Goal: Browse casually

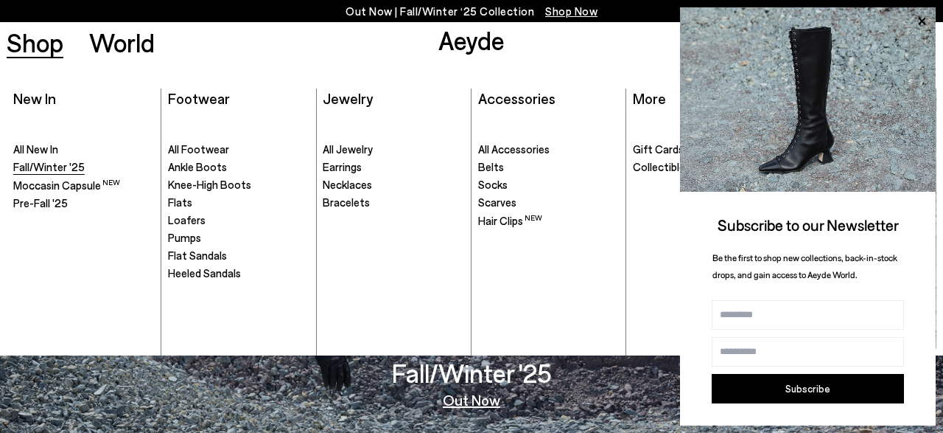
click at [36, 164] on span "Fall/Winter '25" at bounding box center [48, 166] width 71 height 13
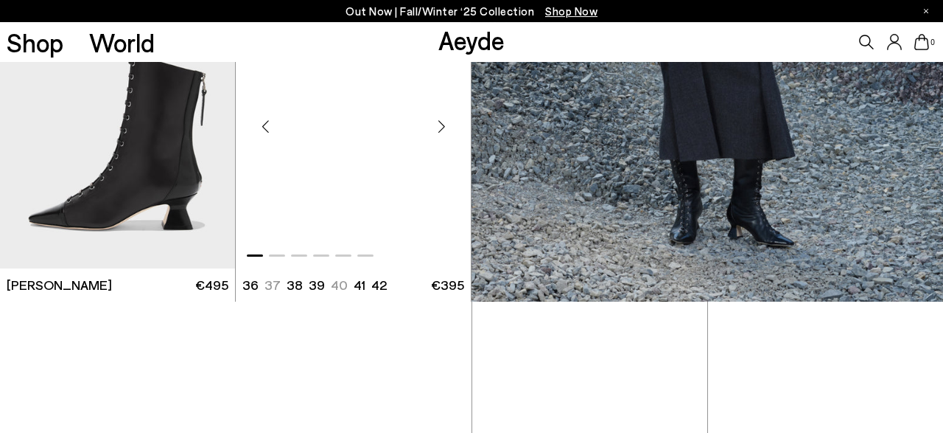
scroll to position [668, 0]
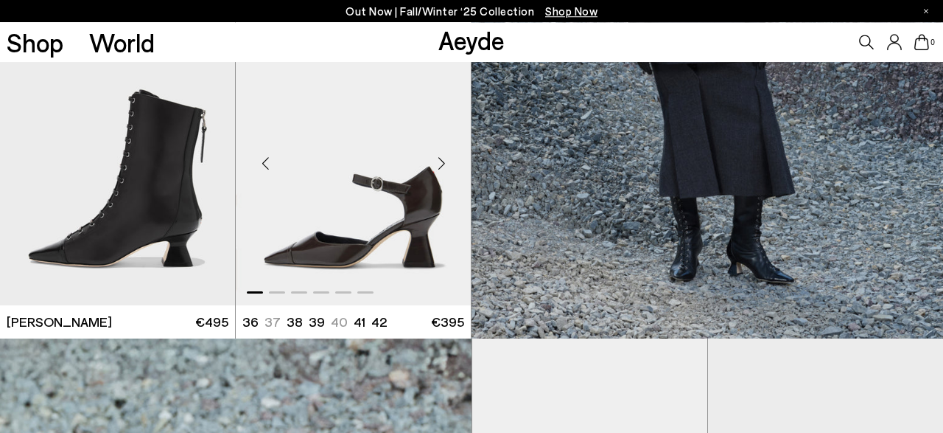
click at [444, 165] on div "Next slide" at bounding box center [441, 163] width 44 height 44
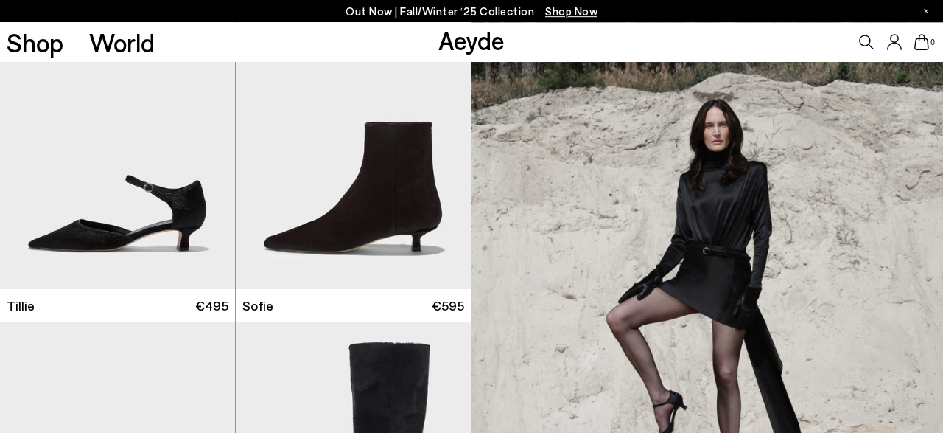
scroll to position [1670, 0]
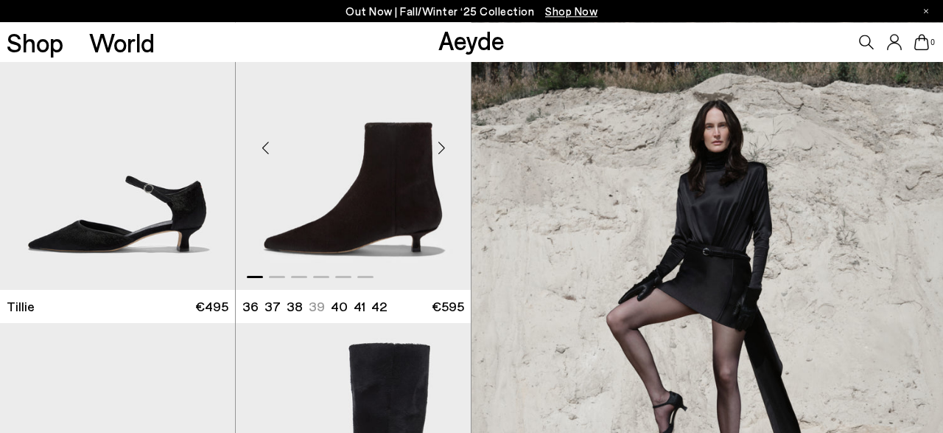
click at [444, 146] on div "Next slide" at bounding box center [441, 147] width 44 height 44
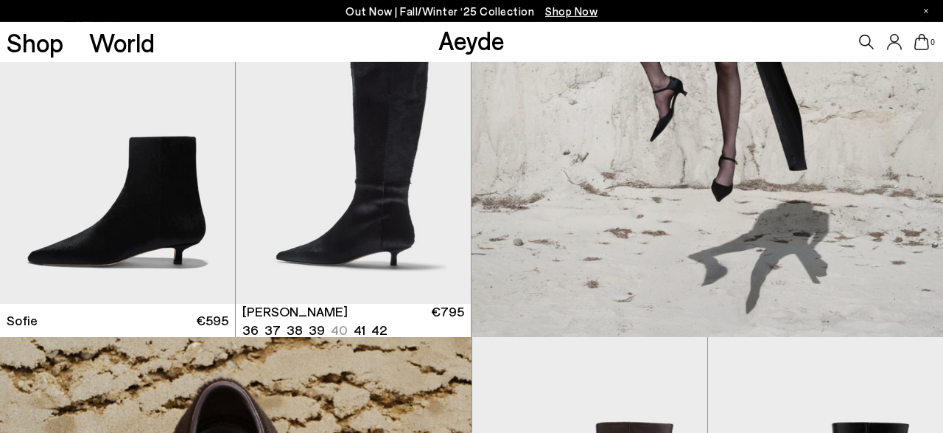
scroll to position [1982, 0]
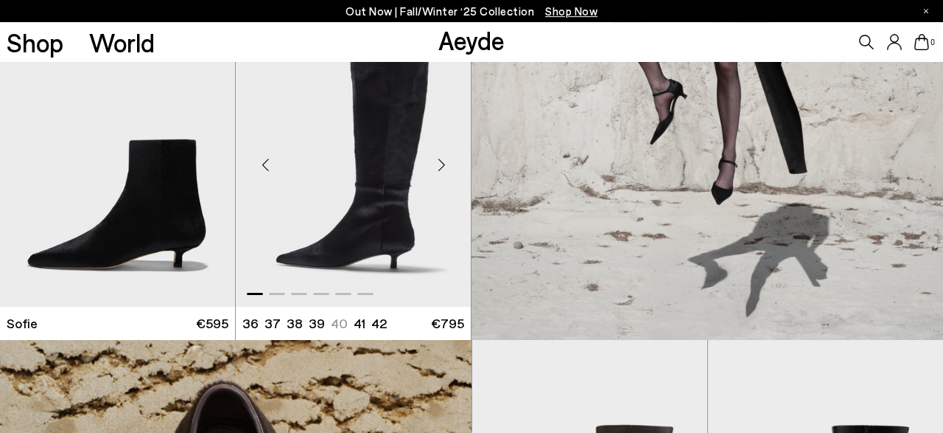
click at [447, 167] on div "Next slide" at bounding box center [441, 165] width 44 height 44
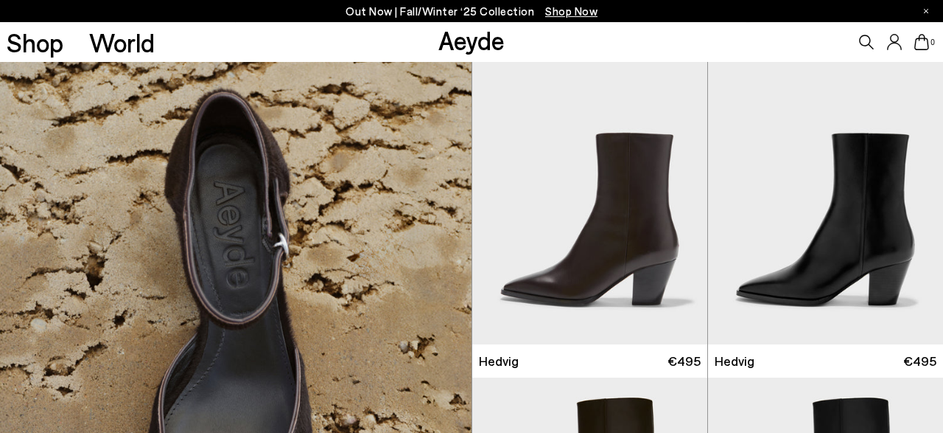
scroll to position [2273, 0]
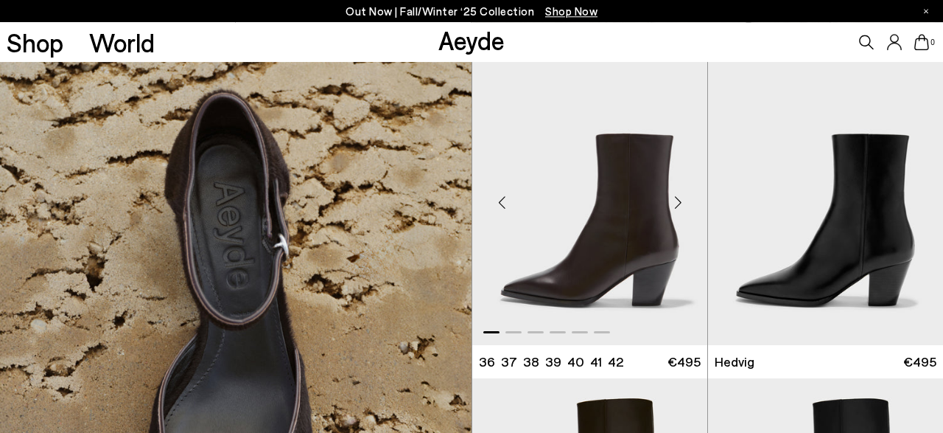
click at [677, 201] on div "Next slide" at bounding box center [678, 203] width 44 height 44
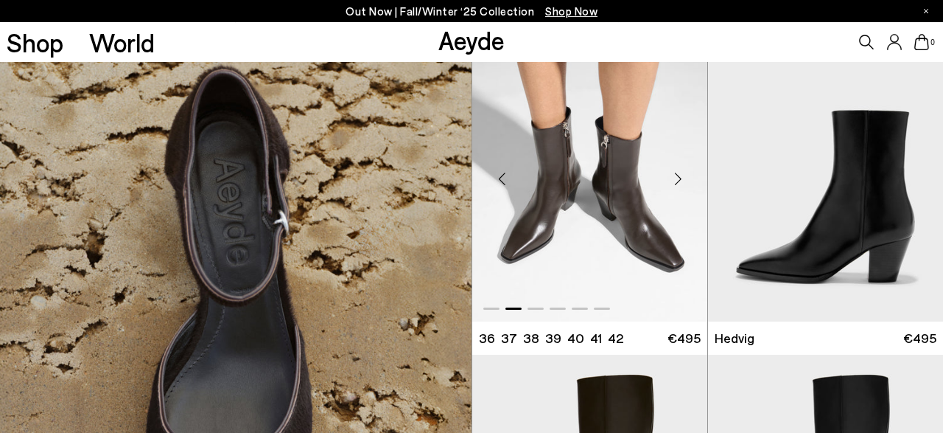
scroll to position [2296, 0]
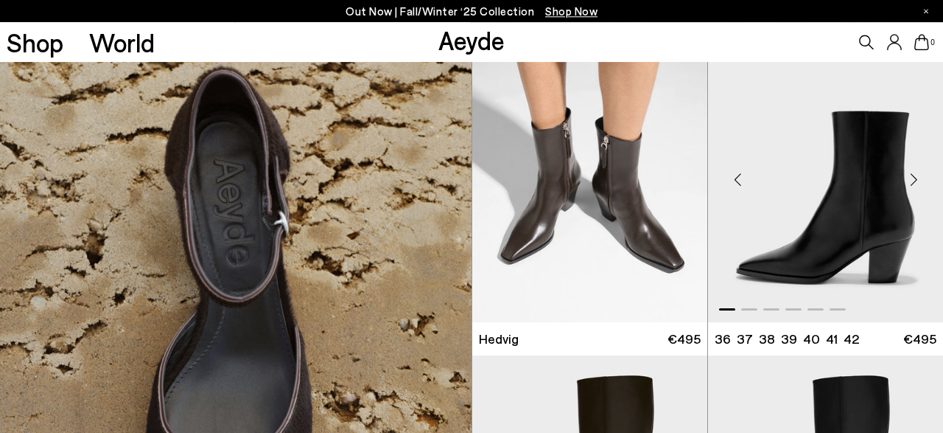
click at [911, 181] on div "Next slide" at bounding box center [914, 180] width 44 height 44
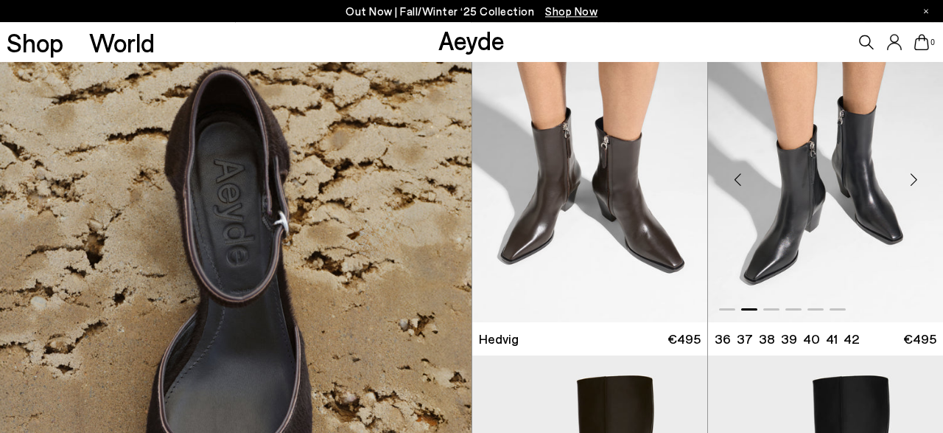
click at [911, 181] on div "Next slide" at bounding box center [914, 180] width 44 height 44
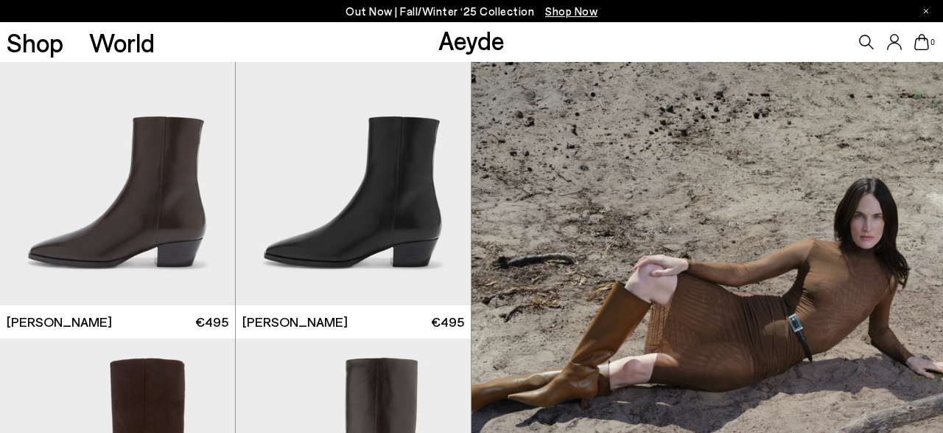
scroll to position [2971, 0]
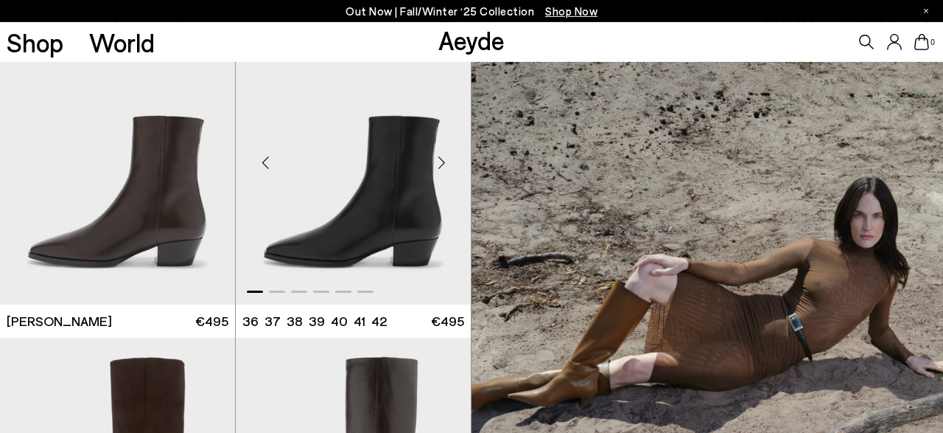
click at [443, 164] on div "Next slide" at bounding box center [441, 162] width 44 height 44
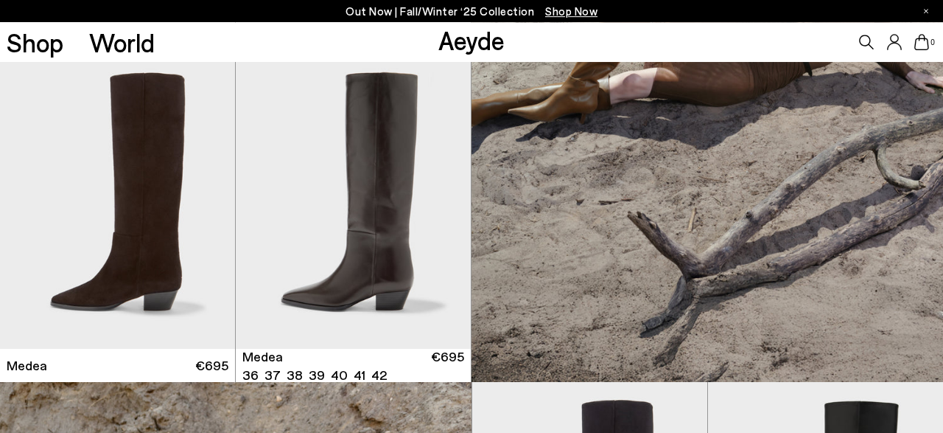
scroll to position [3267, 0]
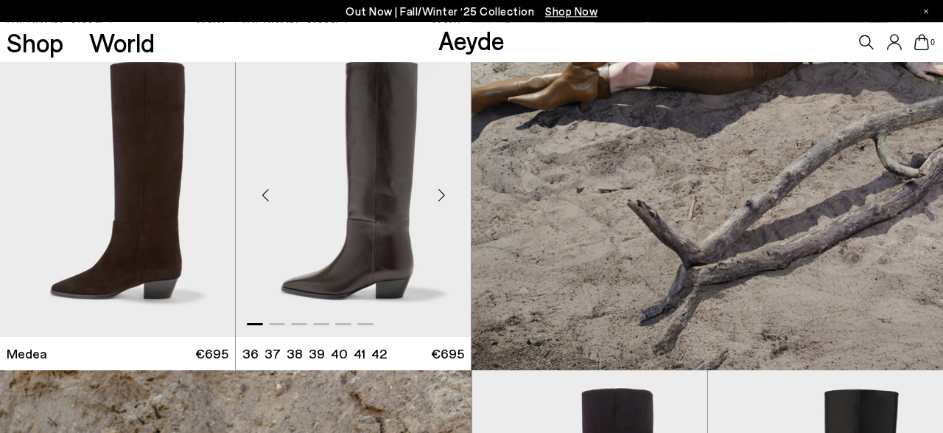
click at [437, 197] on div "Next slide" at bounding box center [441, 195] width 44 height 44
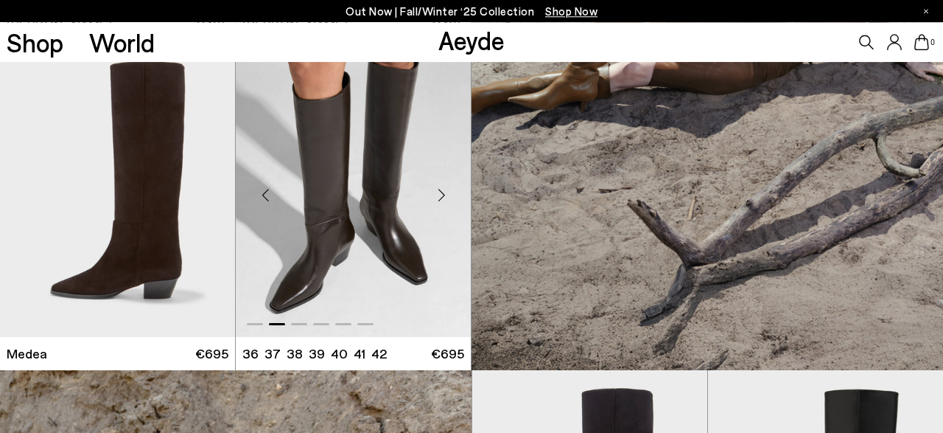
click at [437, 197] on div "Next slide" at bounding box center [441, 195] width 44 height 44
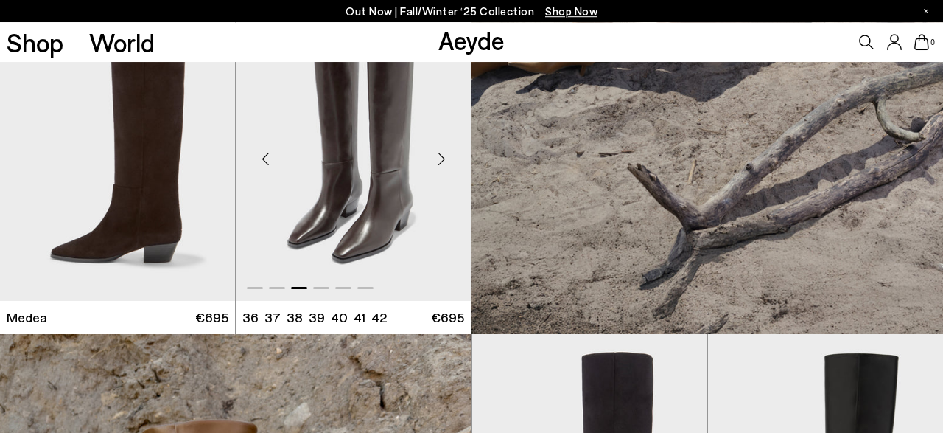
scroll to position [3304, 0]
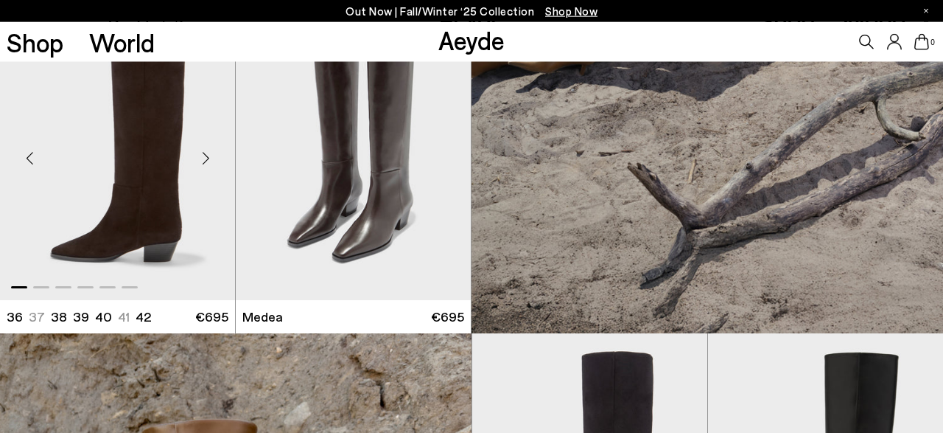
click at [209, 150] on div "Next slide" at bounding box center [205, 158] width 44 height 44
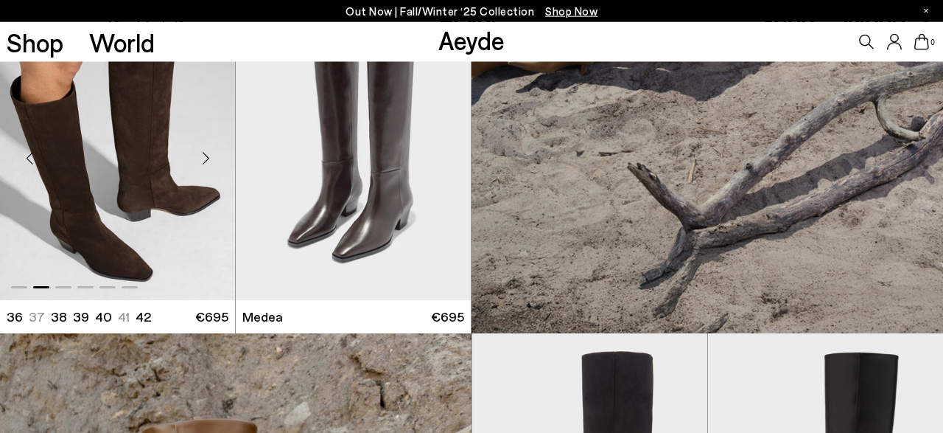
click at [209, 150] on div "Next slide" at bounding box center [205, 158] width 44 height 44
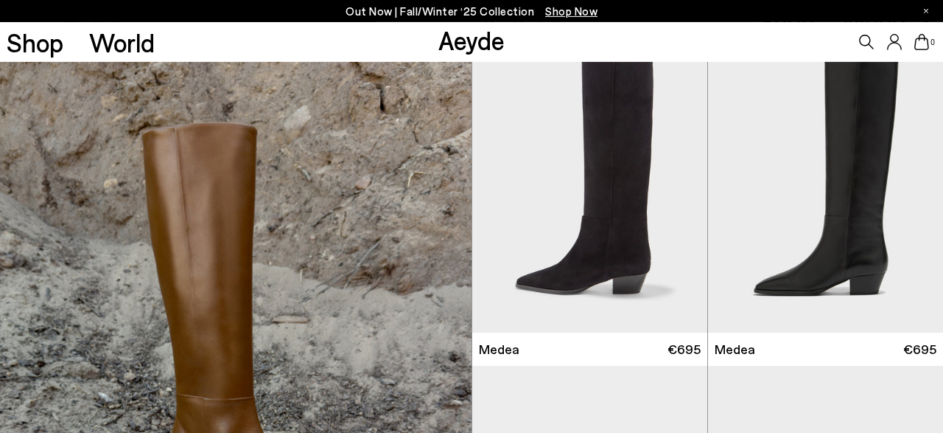
scroll to position [3590, 0]
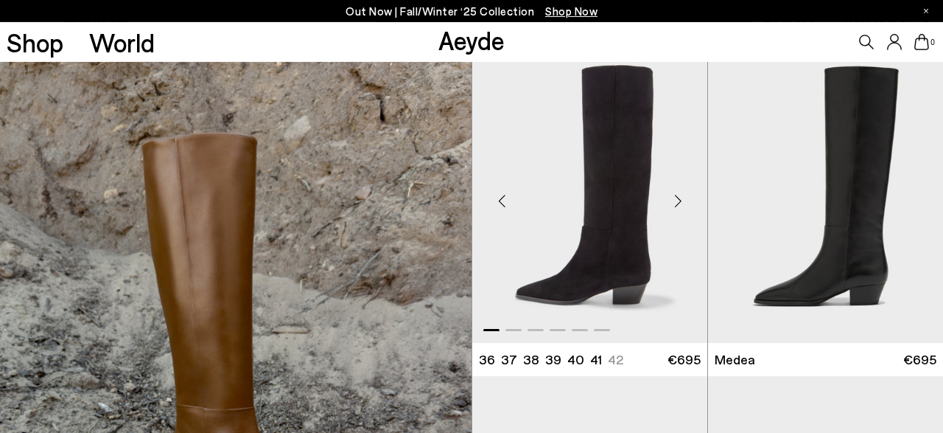
click at [679, 203] on div "Next slide" at bounding box center [678, 201] width 44 height 44
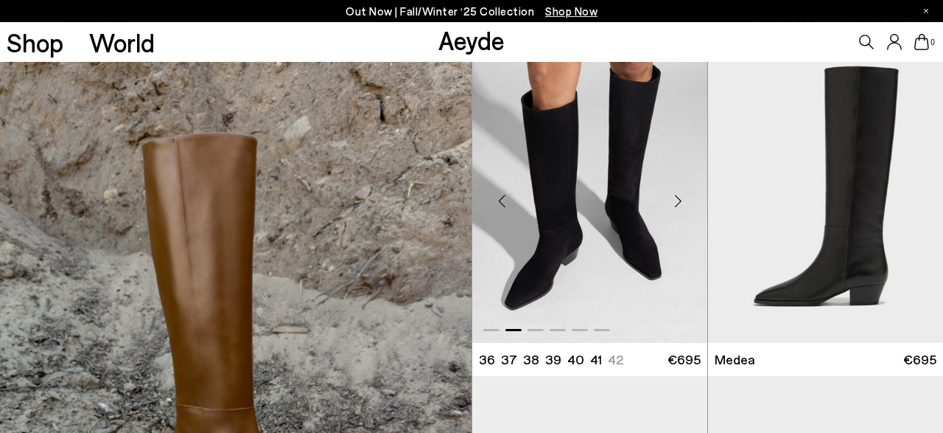
click at [679, 203] on div "Next slide" at bounding box center [678, 201] width 44 height 44
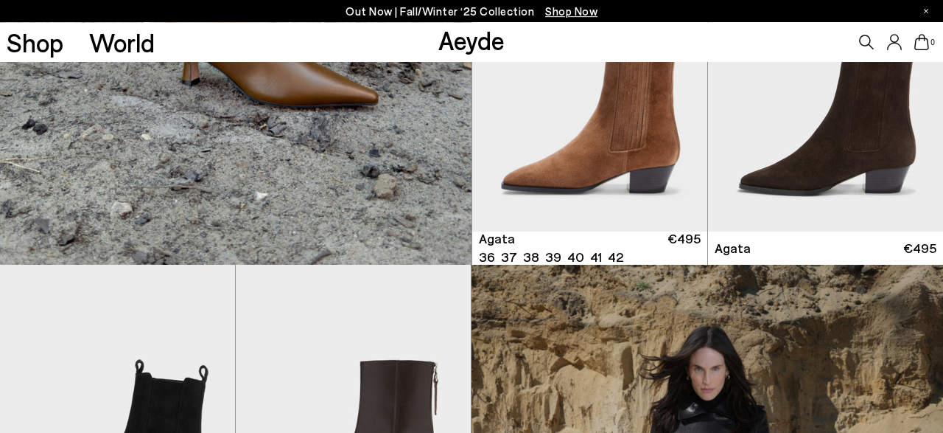
scroll to position [3916, 0]
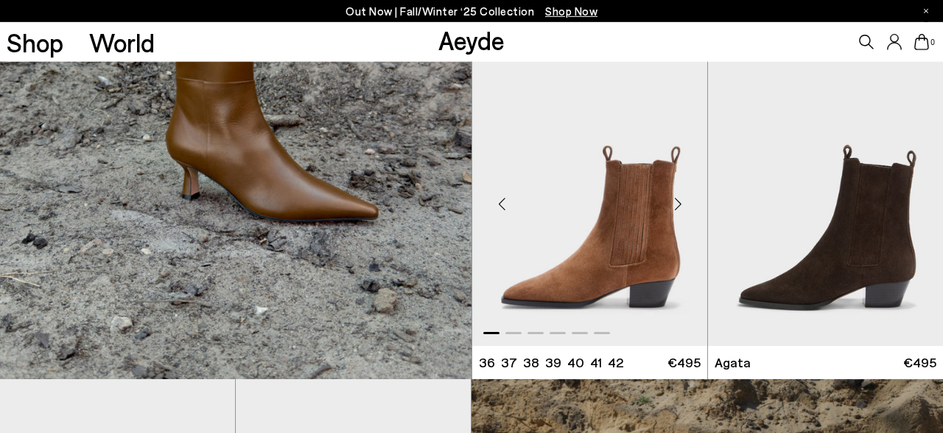
click at [682, 205] on div "Next slide" at bounding box center [678, 203] width 44 height 44
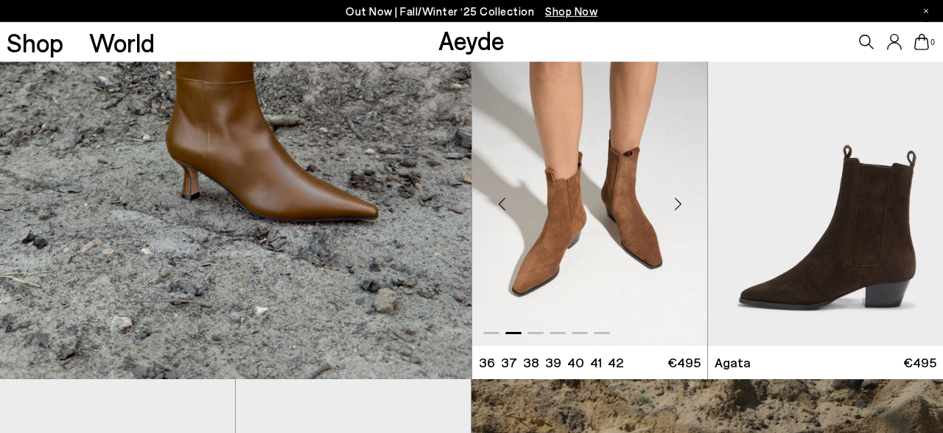
click at [682, 205] on div "Next slide" at bounding box center [678, 203] width 44 height 44
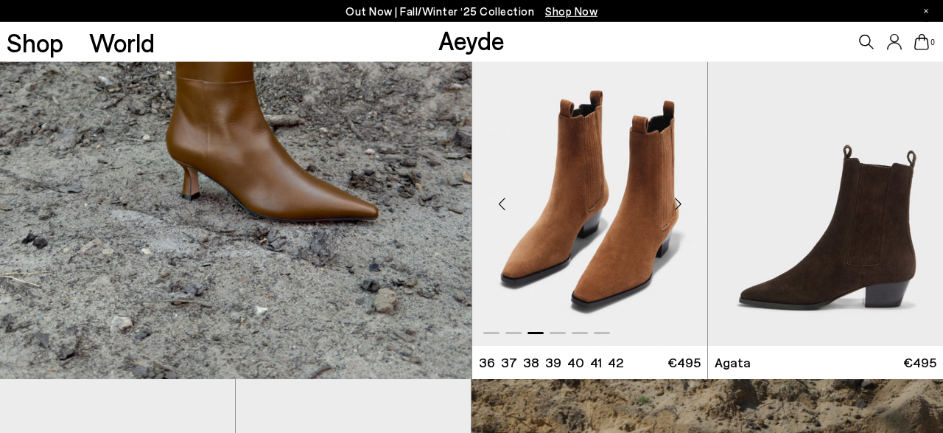
click at [682, 205] on div "Next slide" at bounding box center [678, 203] width 44 height 44
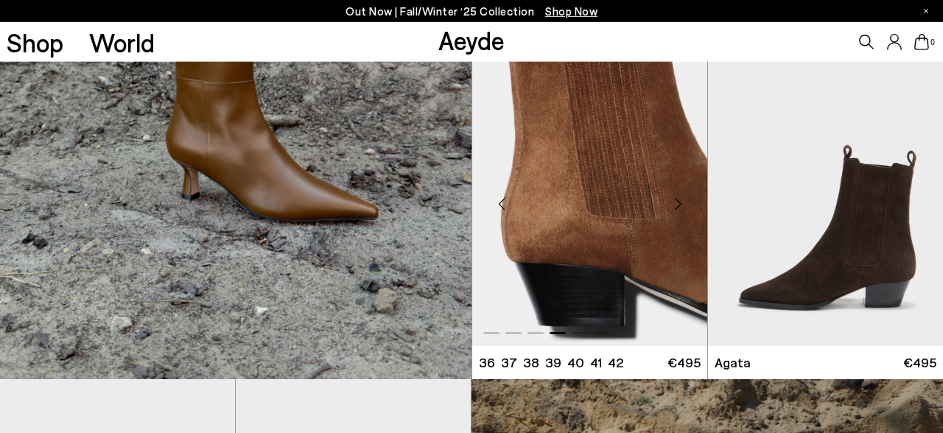
click at [682, 205] on div "Next slide" at bounding box center [678, 203] width 44 height 44
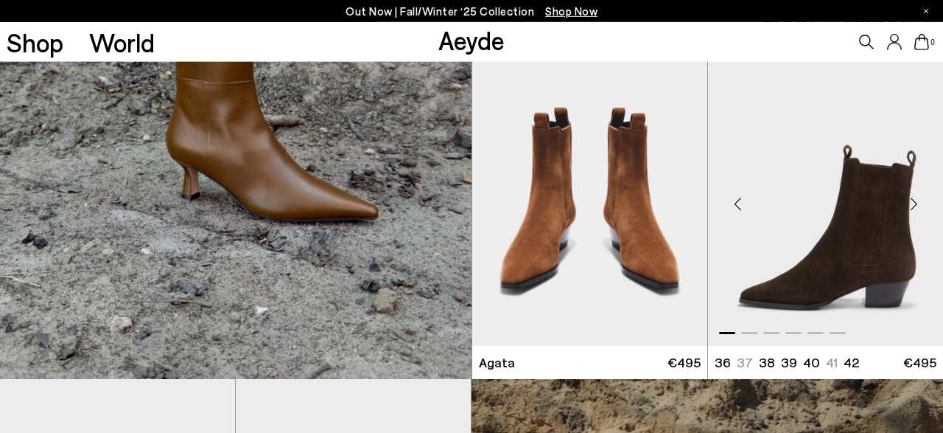
click at [913, 203] on div "Next slide" at bounding box center [914, 203] width 44 height 44
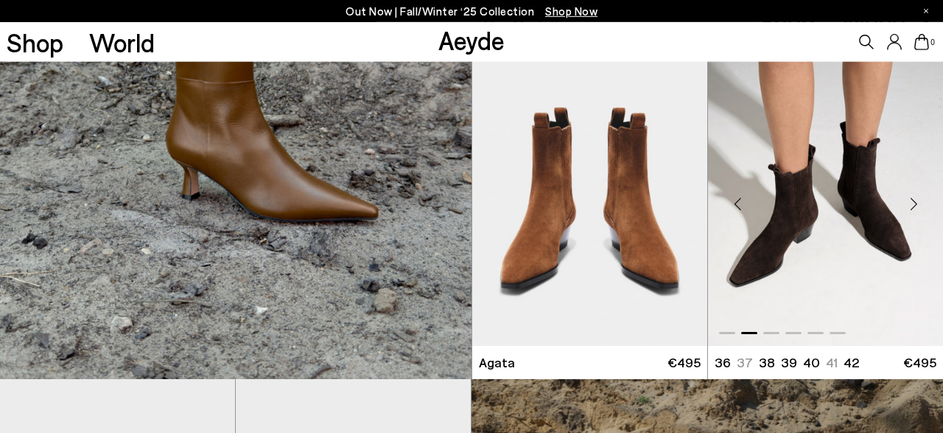
click at [913, 203] on div "Next slide" at bounding box center [914, 203] width 44 height 44
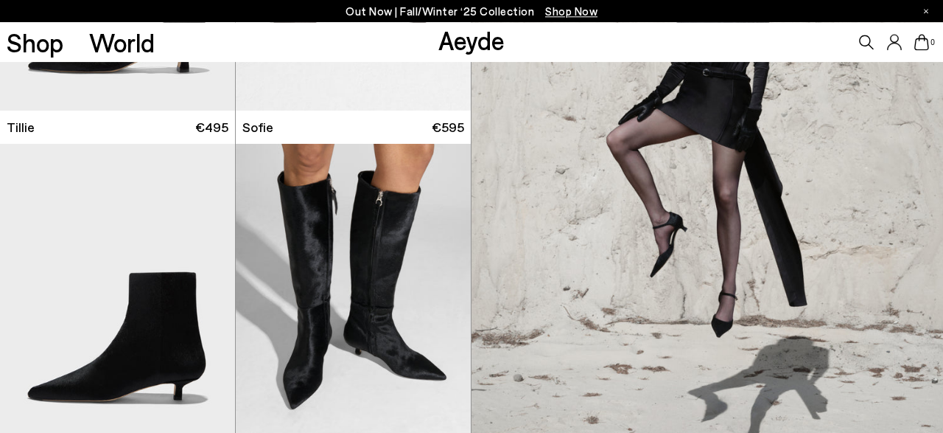
scroll to position [2045, 0]
